Goal: Information Seeking & Learning: Understand process/instructions

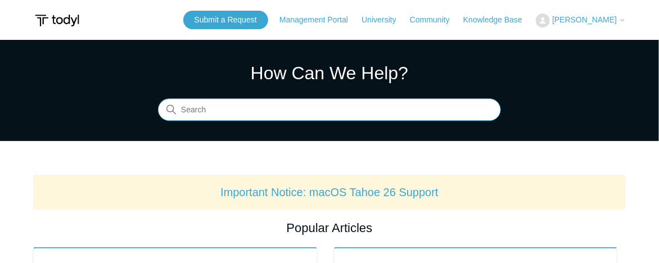
click at [285, 107] on input "Search" at bounding box center [329, 110] width 343 height 22
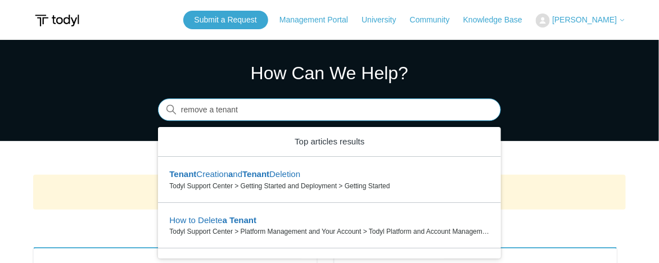
type input "remove a tenant"
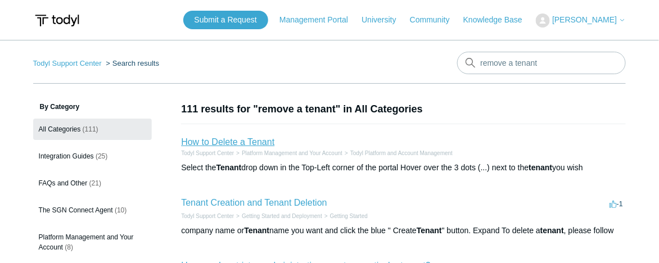
click at [244, 142] on link "How to Delete a Tenant" at bounding box center [227, 142] width 93 height 10
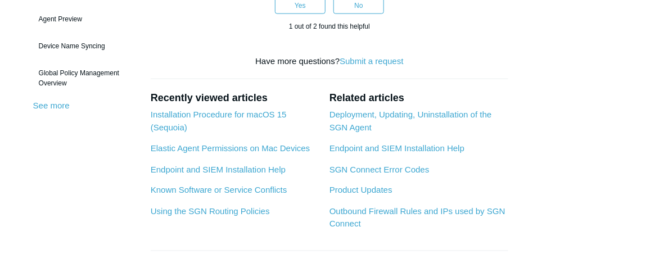
scroll to position [385, 0]
